Goal: Information Seeking & Learning: Learn about a topic

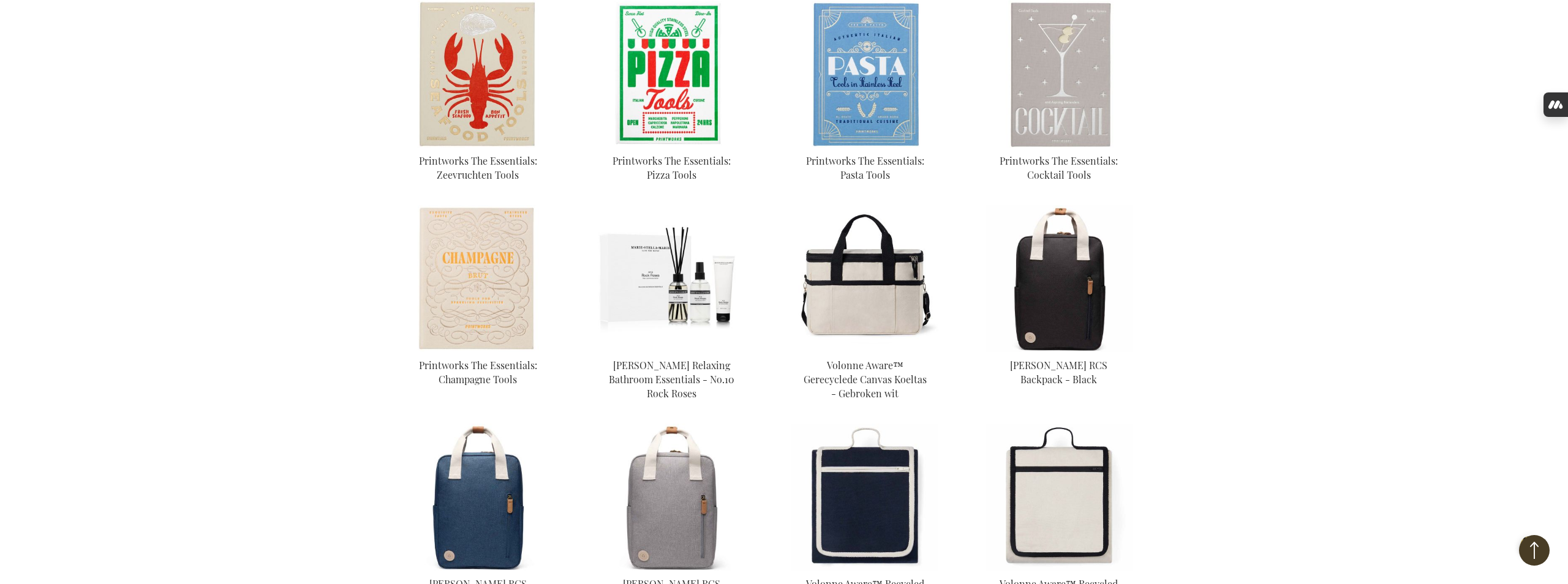
scroll to position [1806, 0]
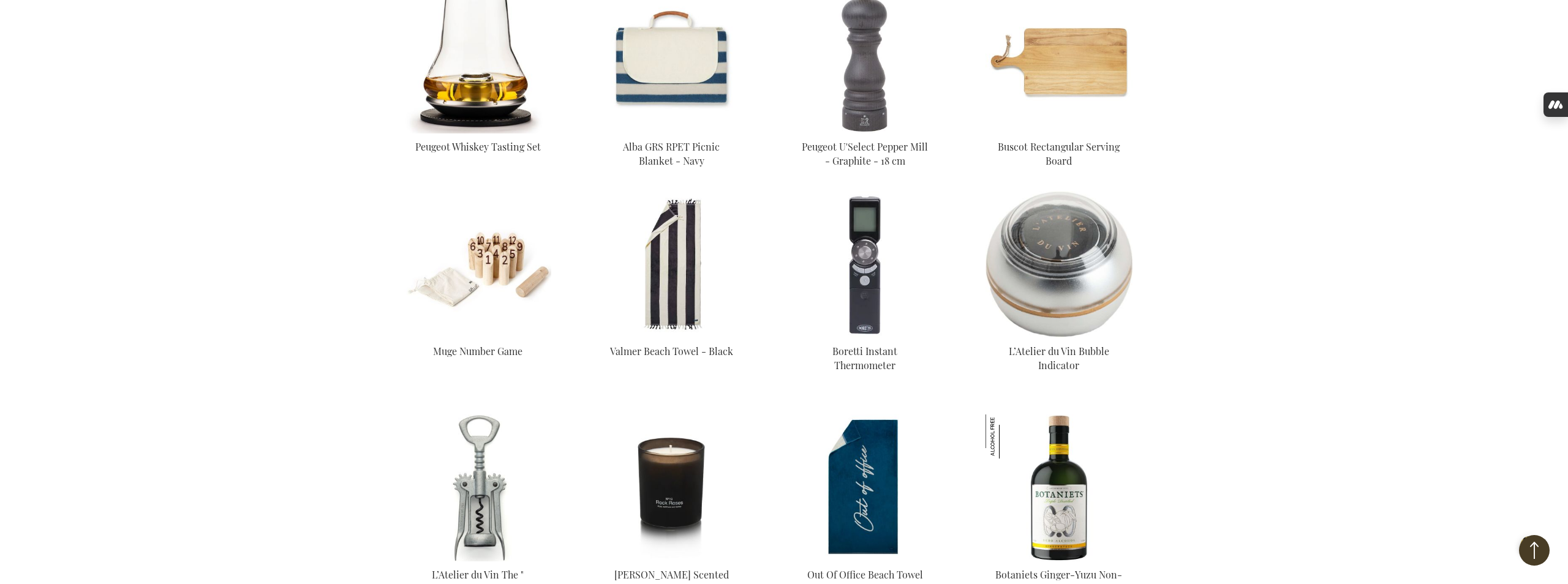
scroll to position [2698, 0]
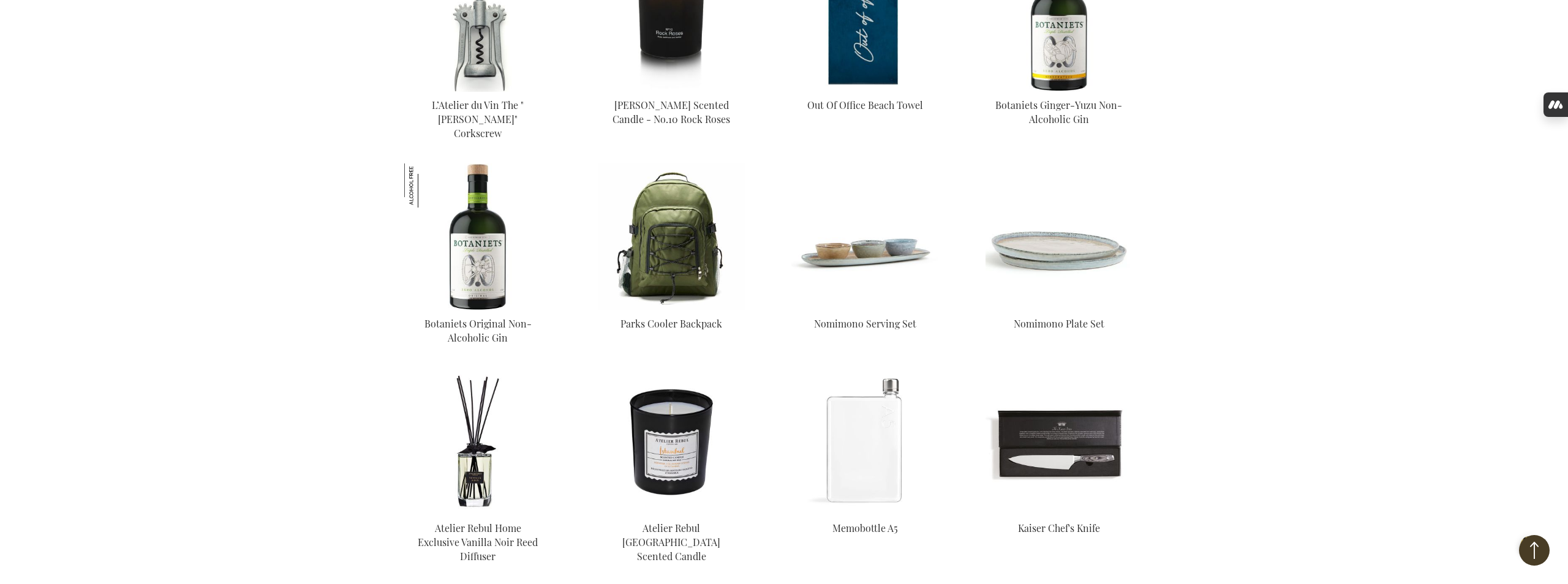
scroll to position [3026, 0]
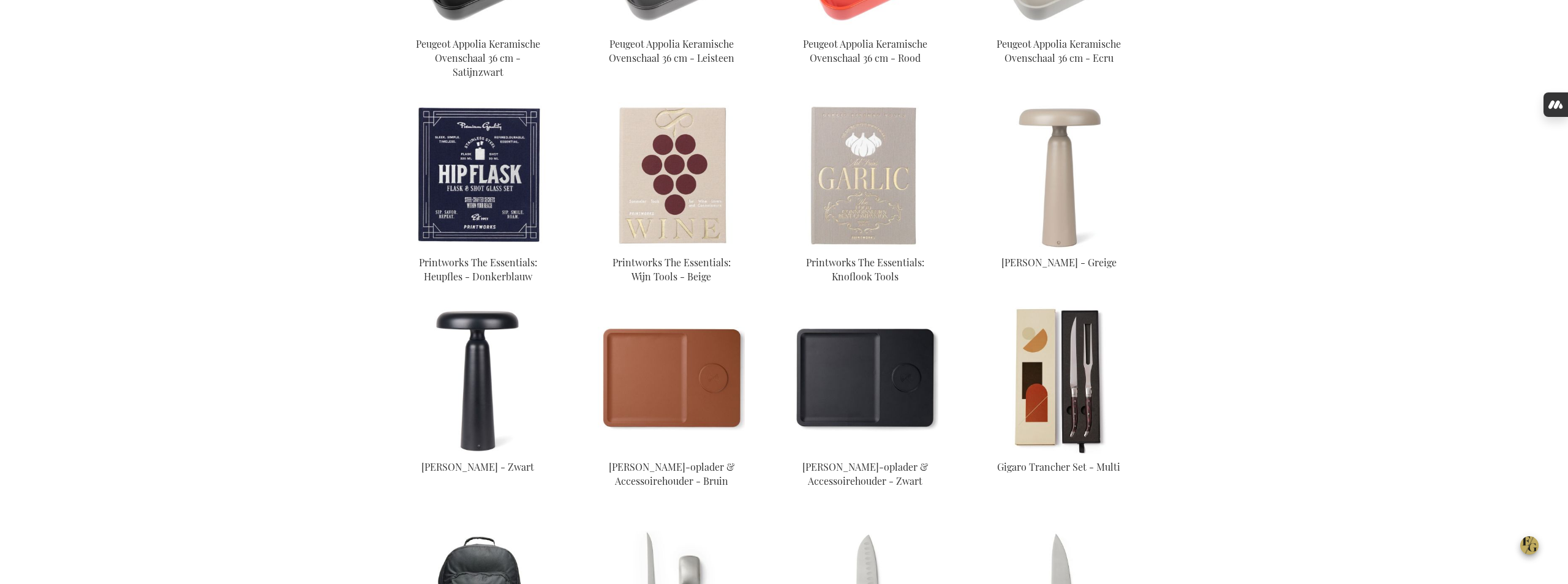
scroll to position [616, 0]
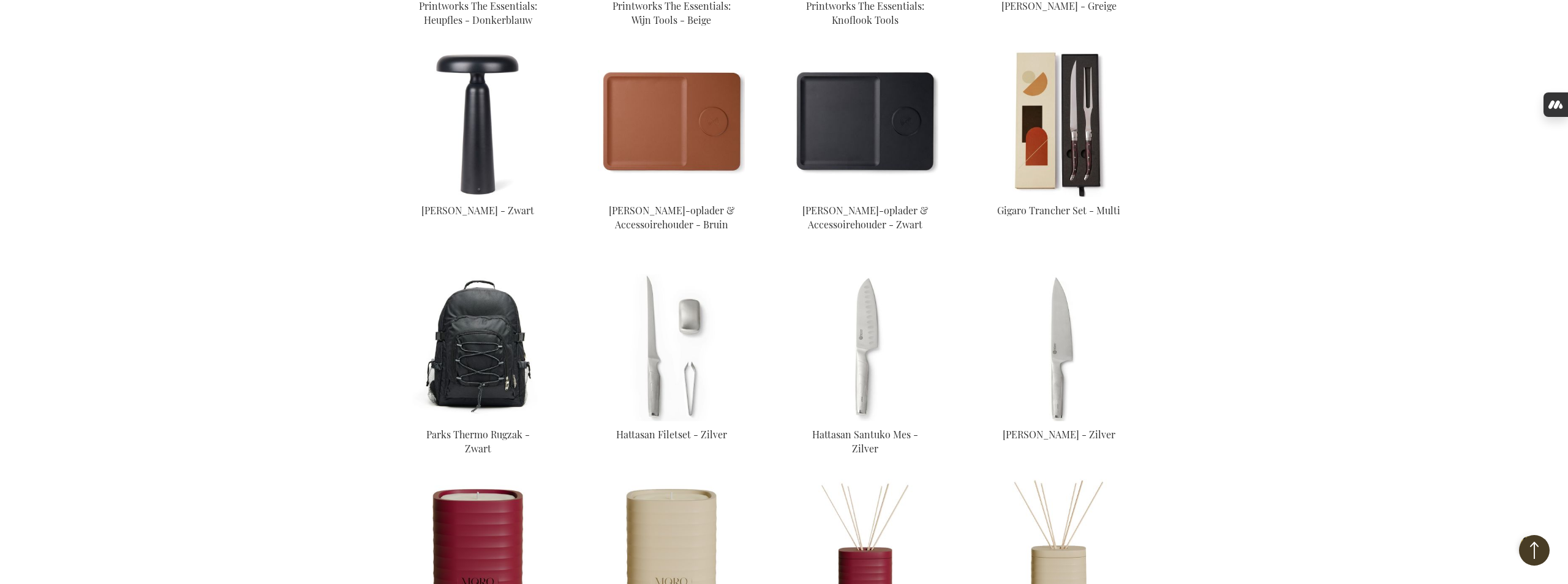
scroll to position [866, 0]
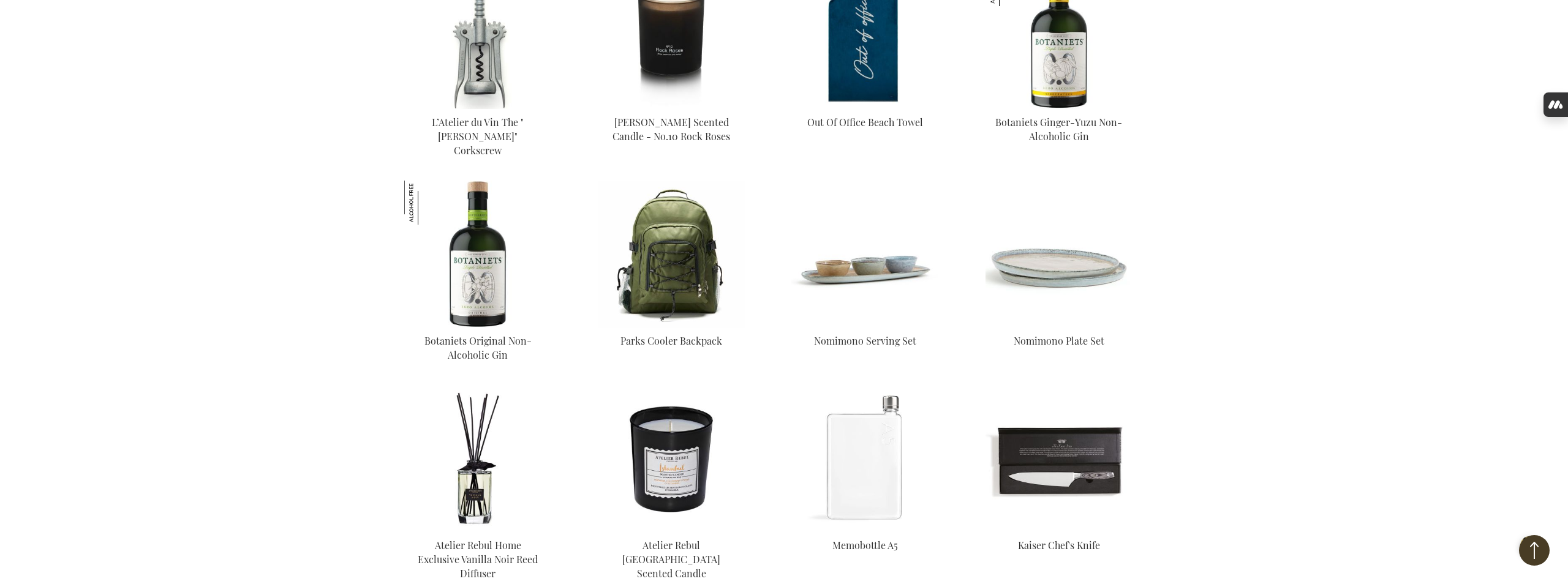
scroll to position [3260, 0]
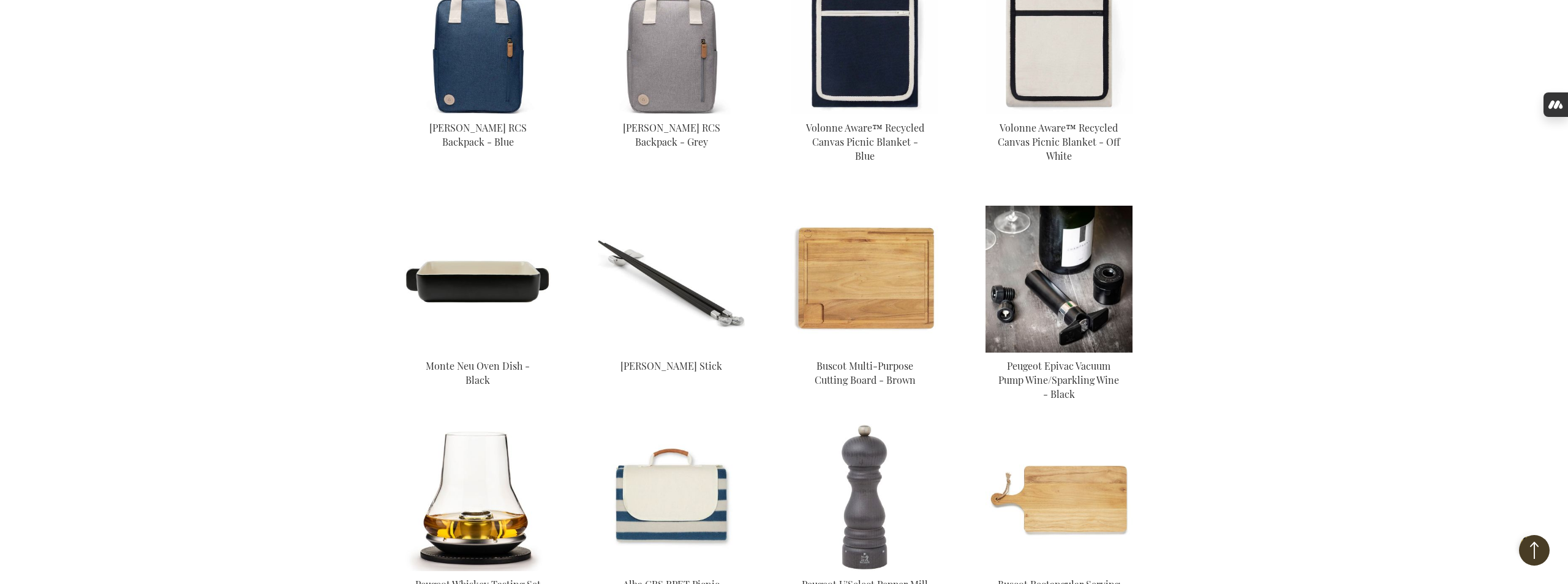
scroll to position [2261, 0]
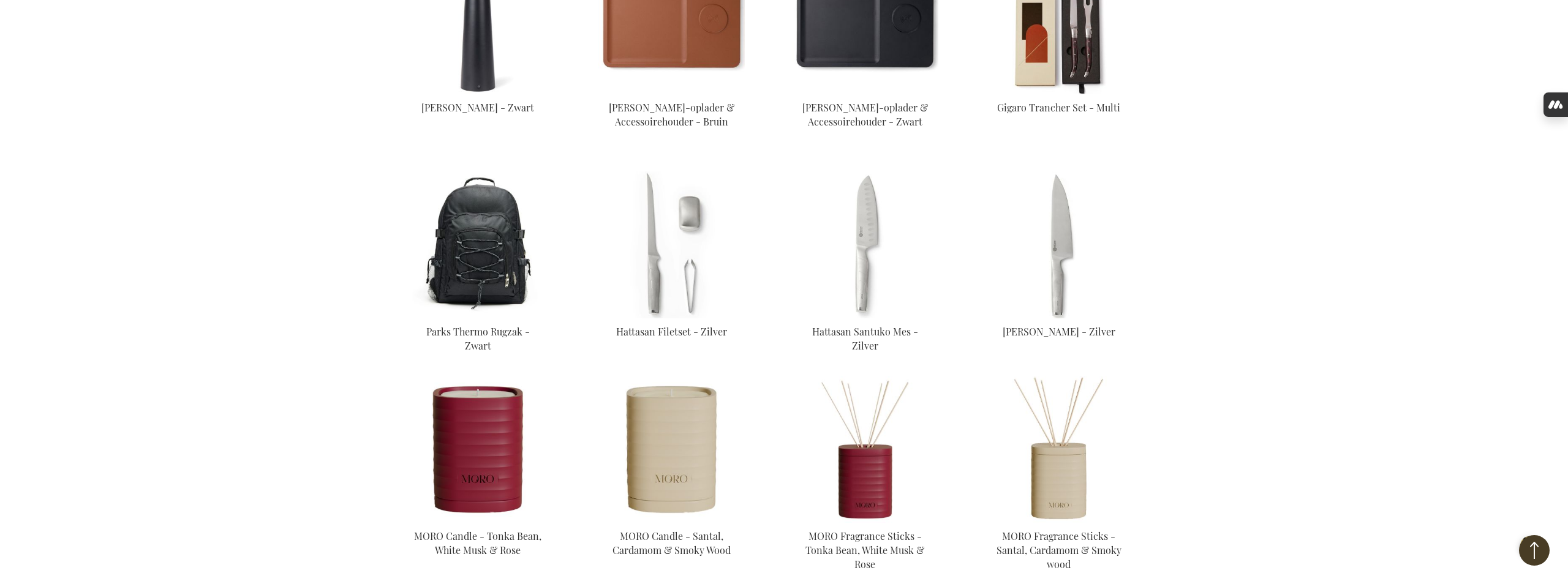
scroll to position [973, 0]
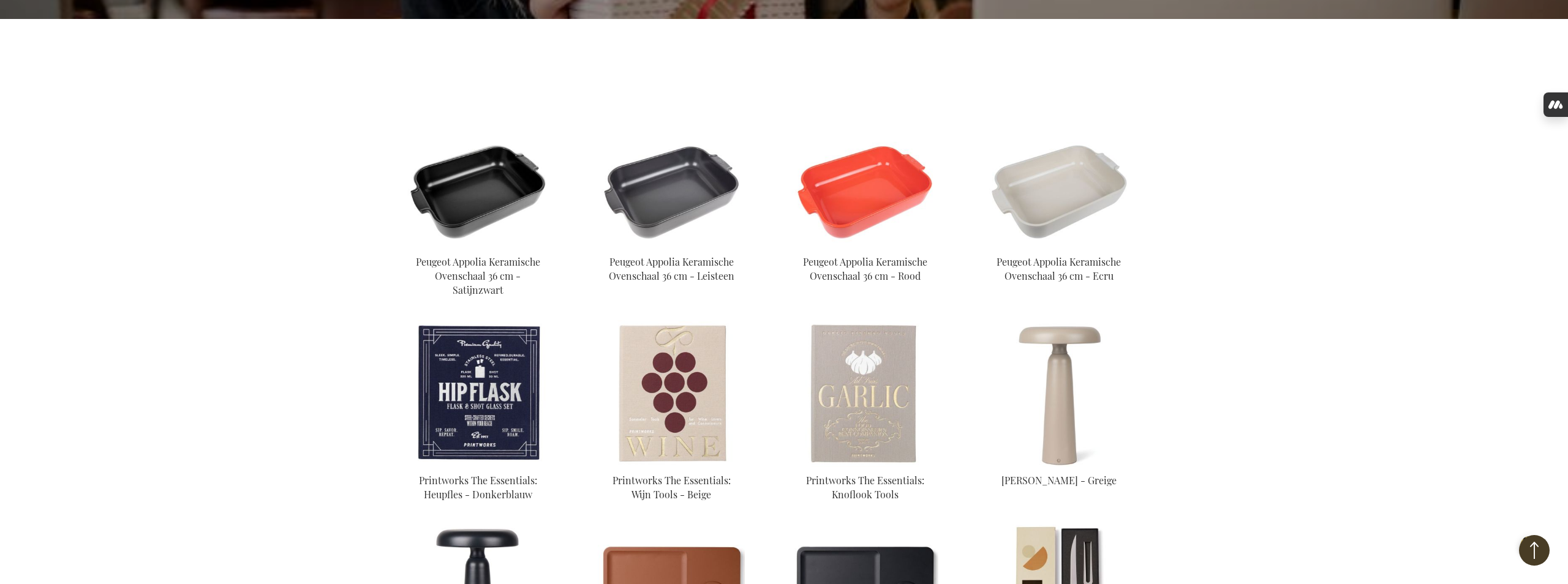
scroll to position [659, 0]
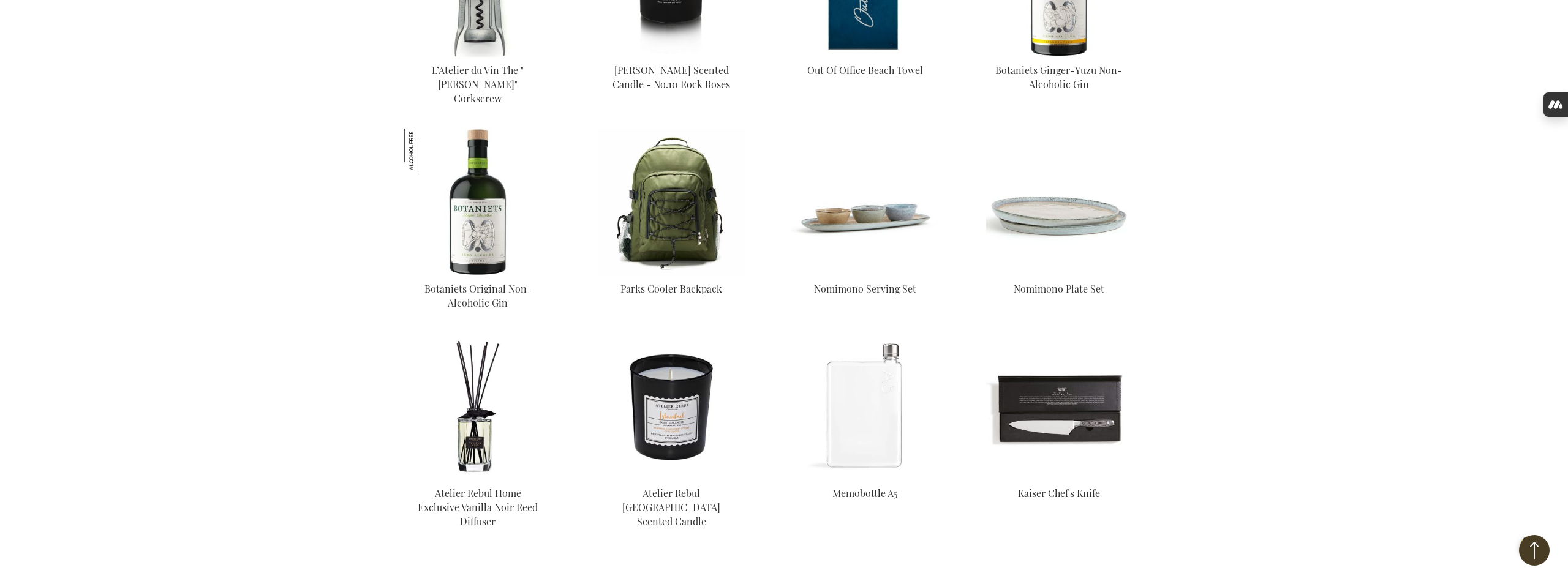
scroll to position [3208, 0]
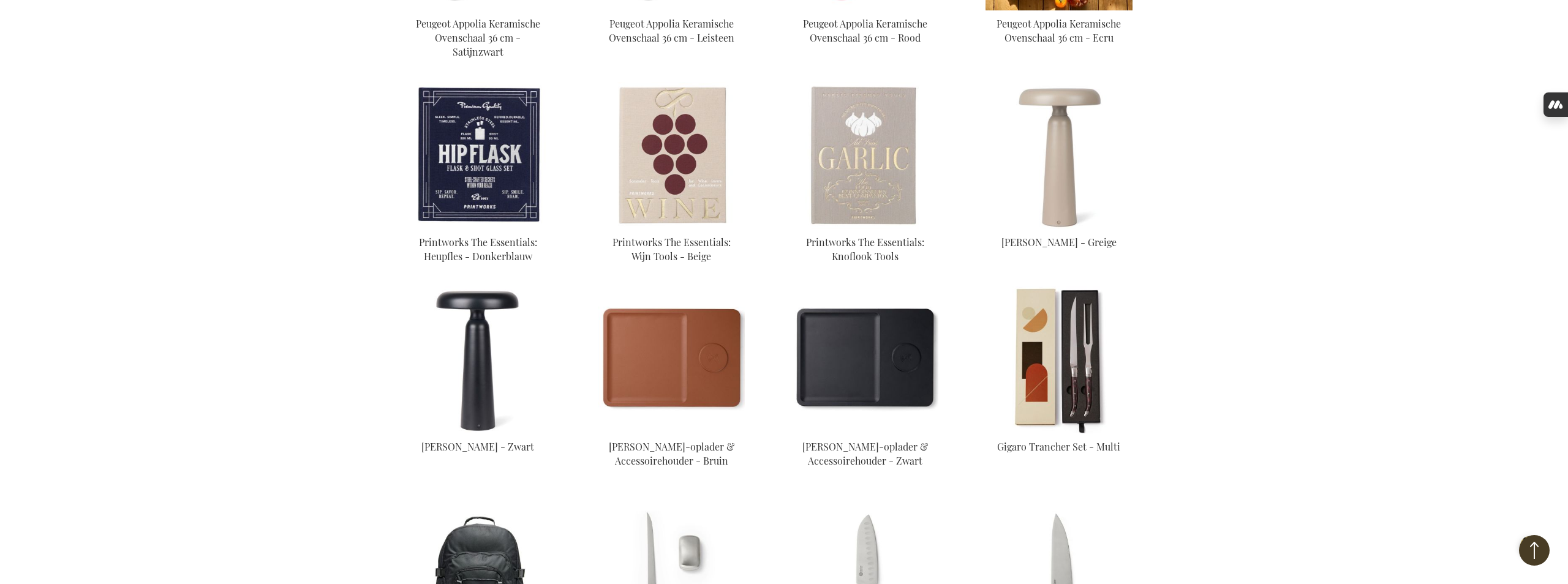
scroll to position [634, 0]
